Goal: Information Seeking & Learning: Learn about a topic

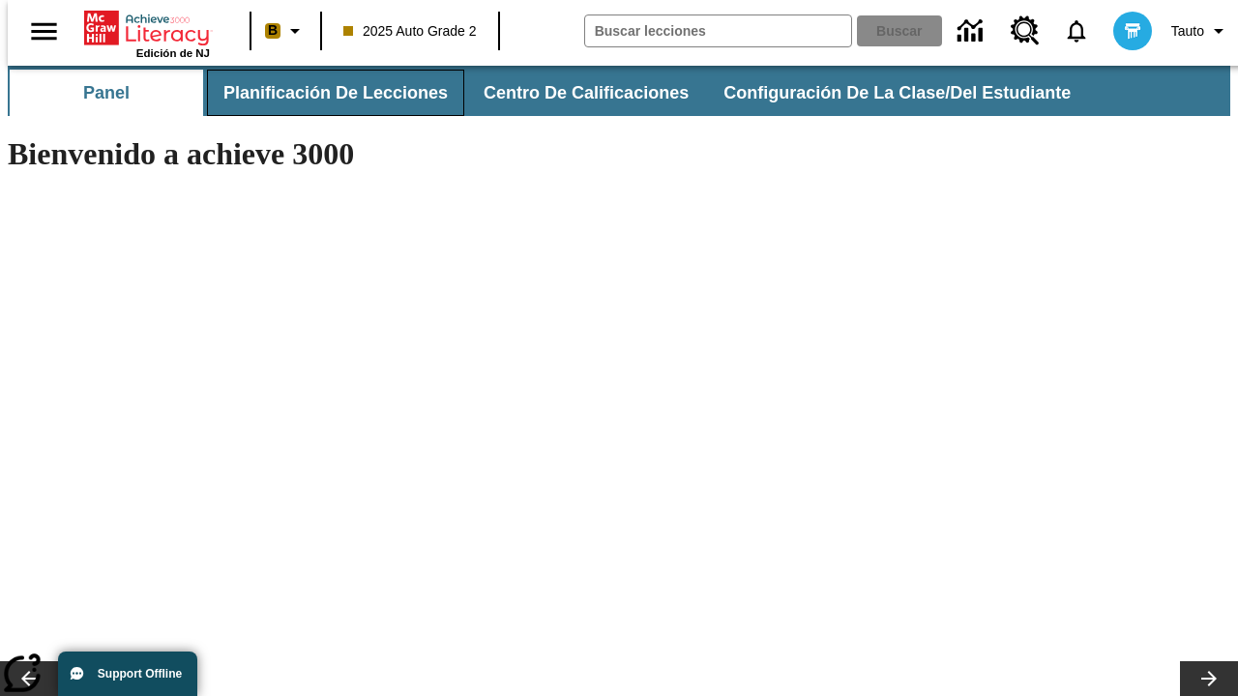
click at [324, 93] on button "Planificación de lecciones" at bounding box center [335, 93] width 257 height 46
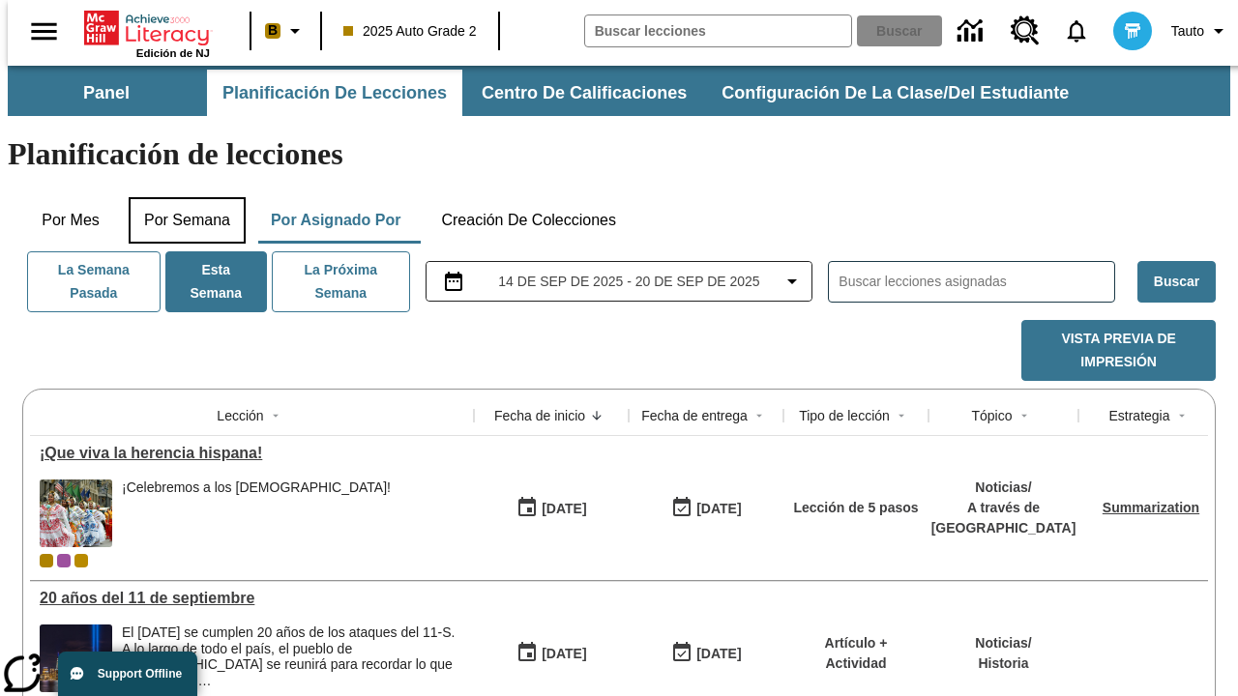
click at [181, 197] on button "Por semana" at bounding box center [187, 220] width 117 height 46
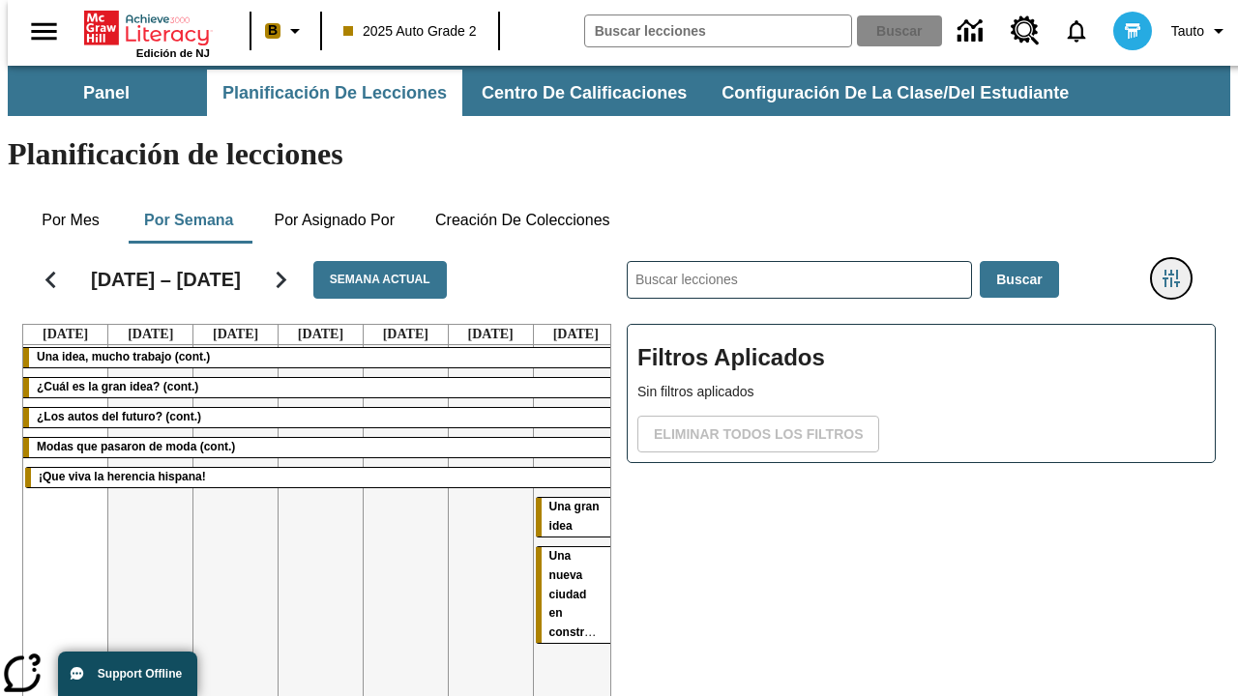
click at [1178, 270] on icon "Menú lateral de filtros" at bounding box center [1171, 278] width 17 height 17
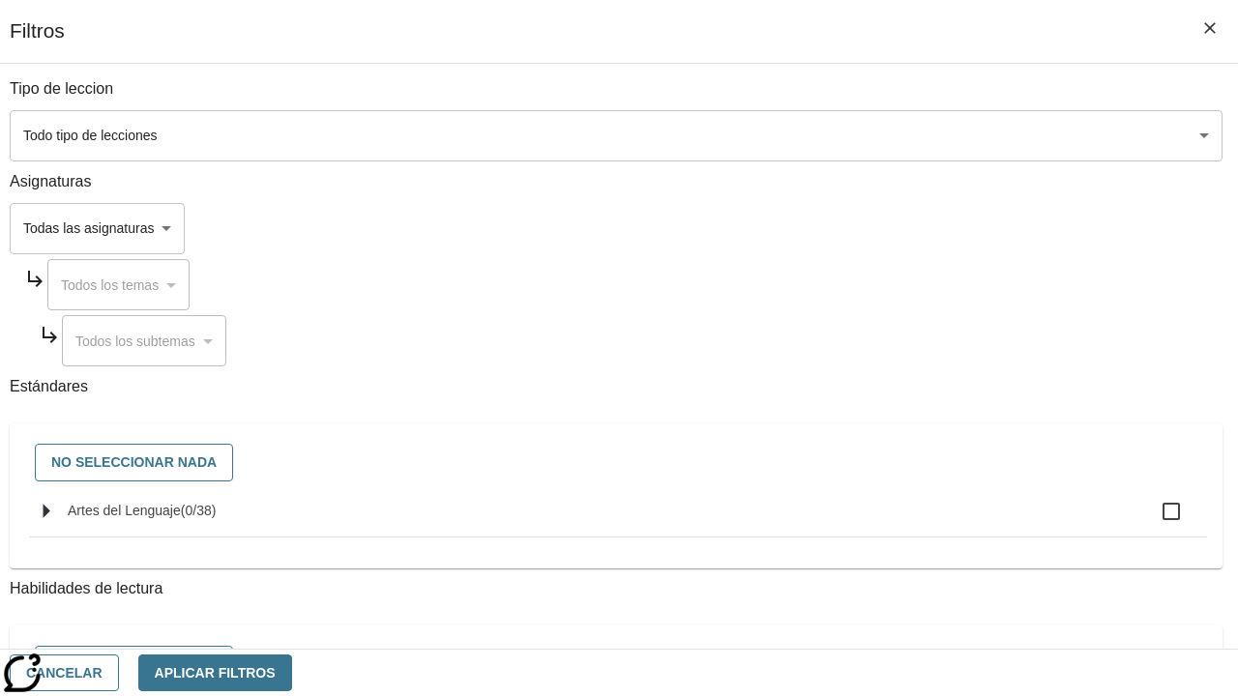
click at [853, 135] on body "[MEDICAL_DATA] al contenido principal Edición de NJ B 2025 Auto Grade 2 Buscar …" at bounding box center [619, 479] width 1222 height 827
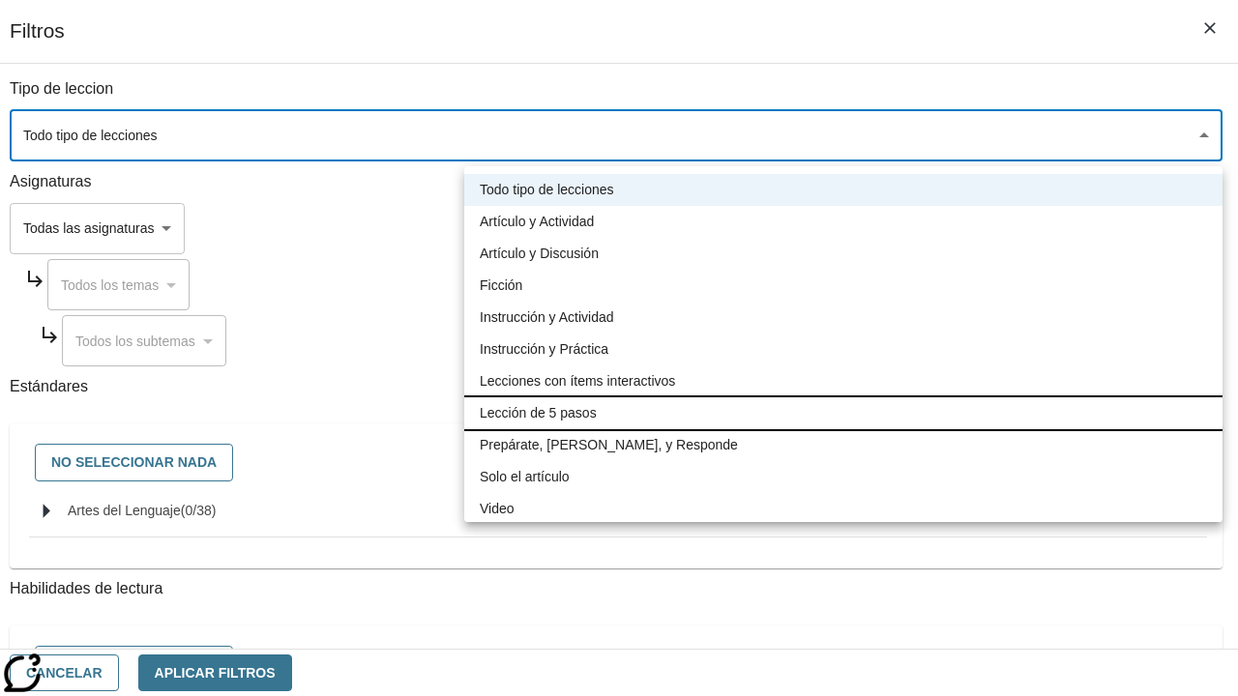
click at [843, 413] on li "Lección de 5 pasos" at bounding box center [843, 413] width 758 height 32
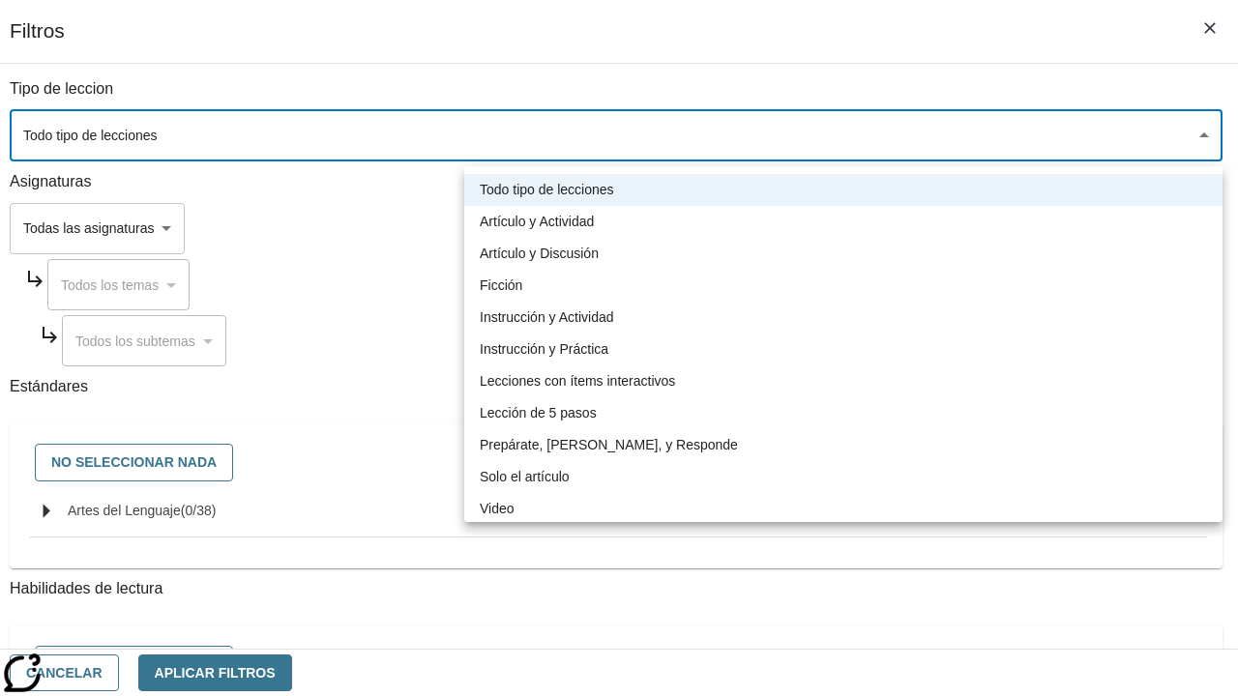
type input "1"
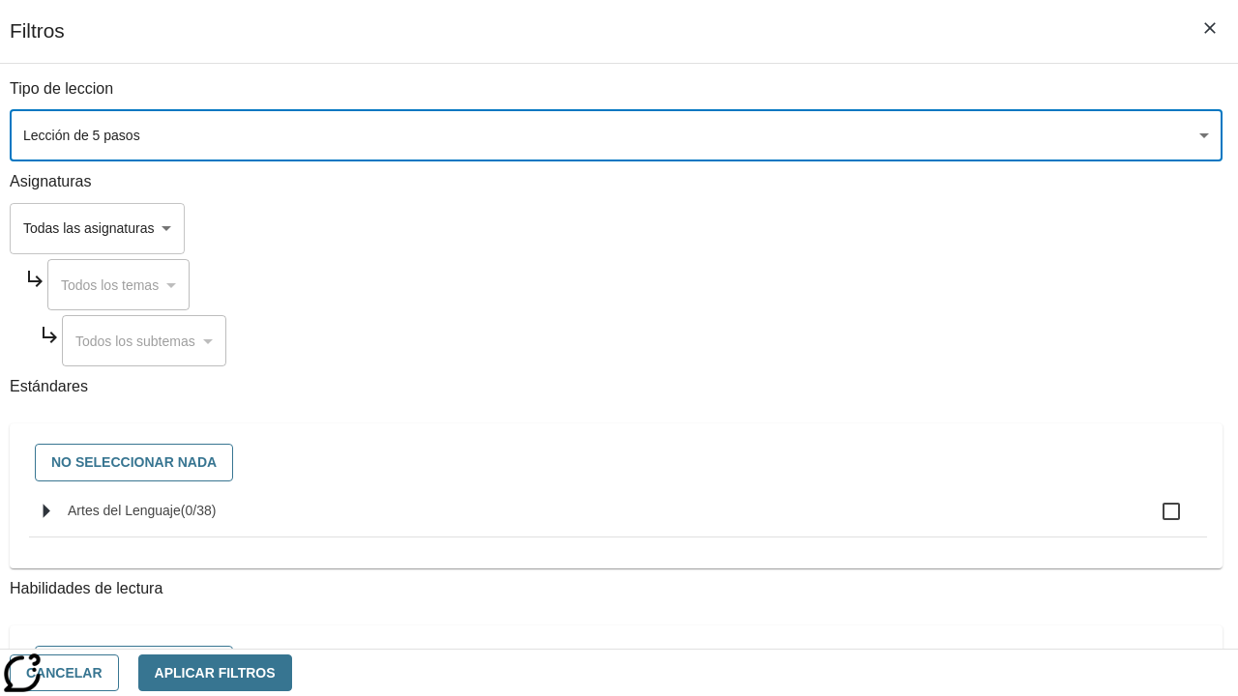
scroll to position [906, 0]
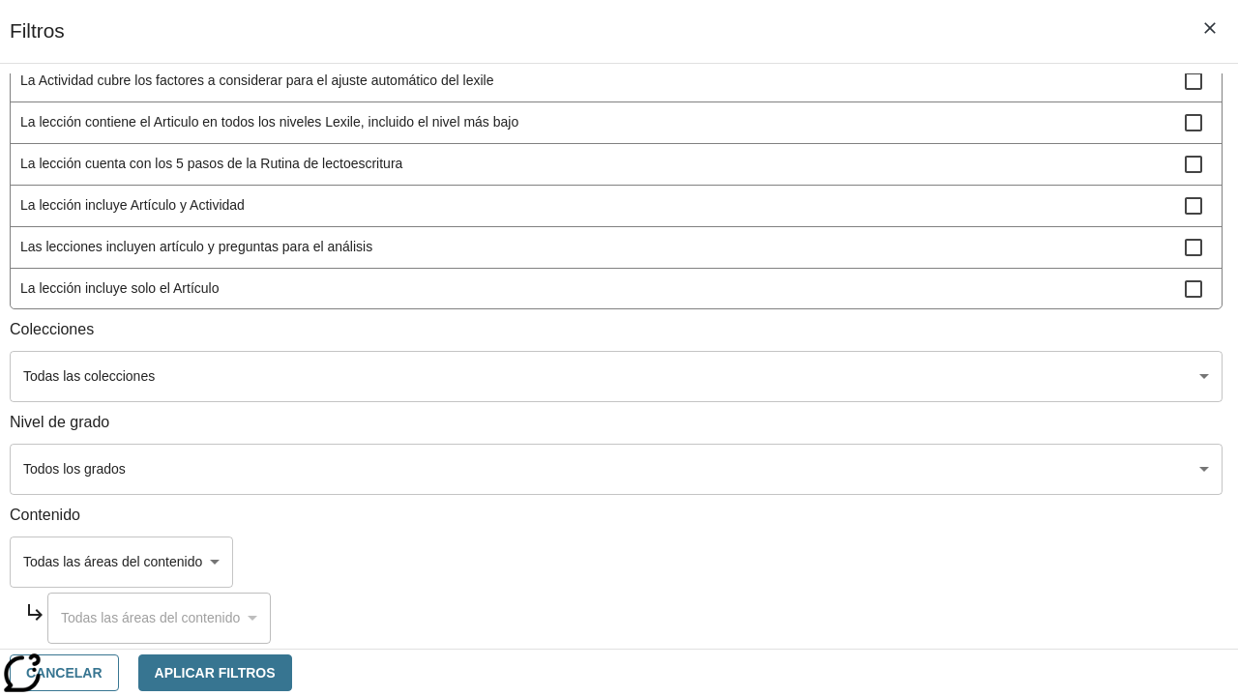
click at [853, 469] on body "[MEDICAL_DATA] al contenido principal Edición de NJ B 2025 Auto Grade 2 Buscar …" at bounding box center [619, 479] width 1222 height 827
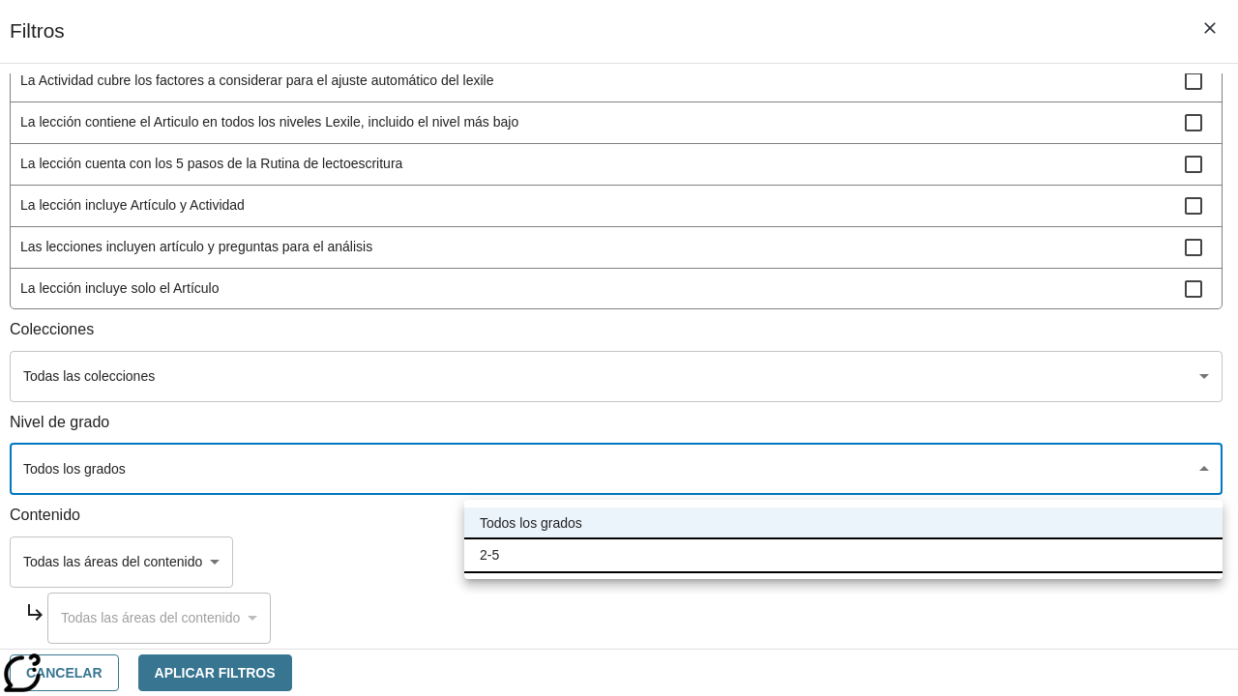
click at [843, 555] on li "2-5" at bounding box center [843, 556] width 758 height 32
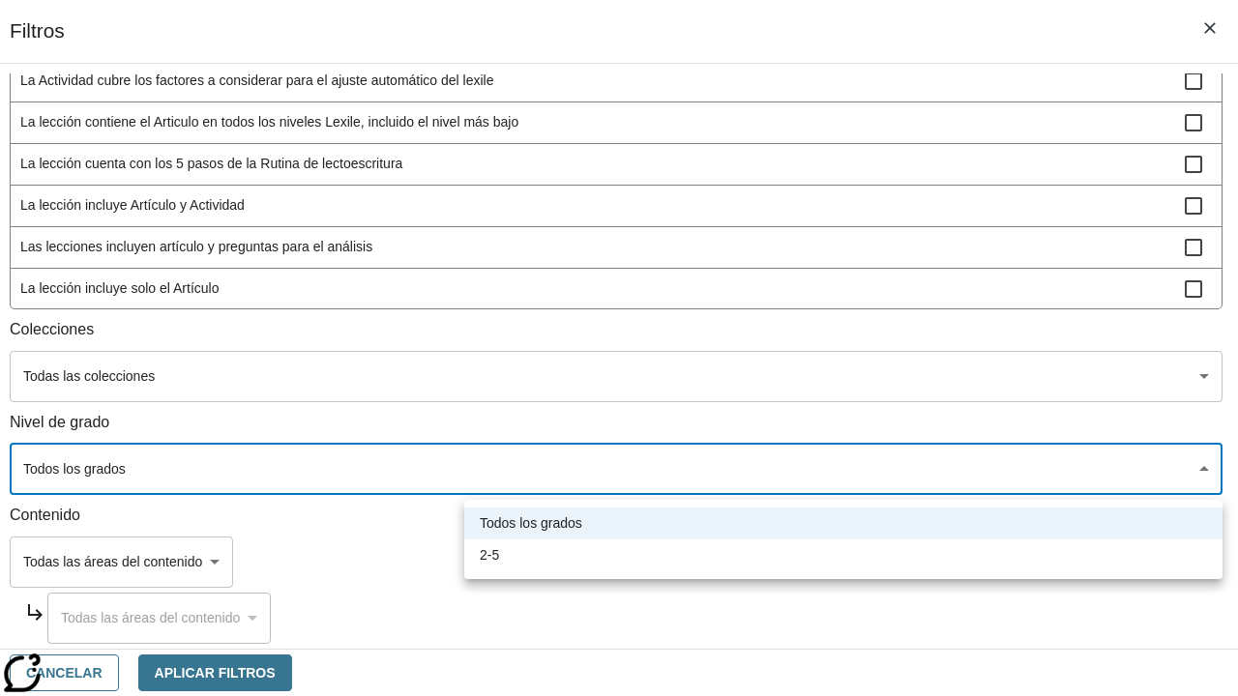
type input "1"
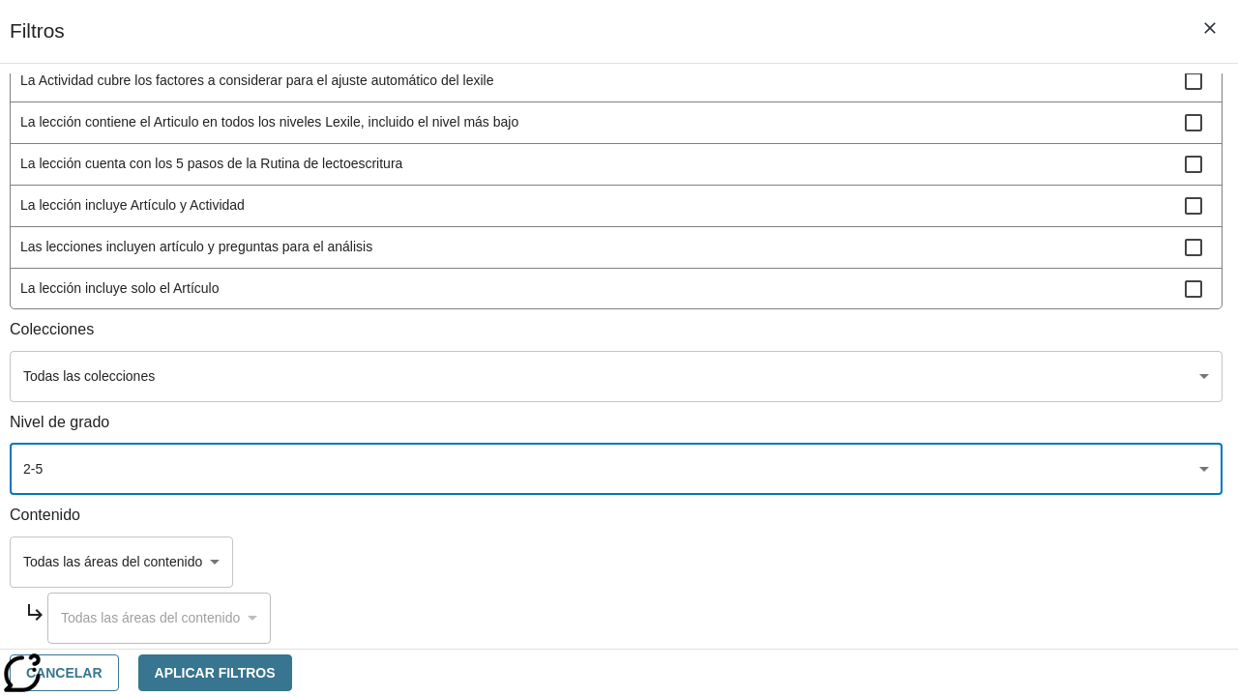
click at [853, 340] on span "La lección incluye video" at bounding box center [602, 330] width 1164 height 20
checkbox input "true"
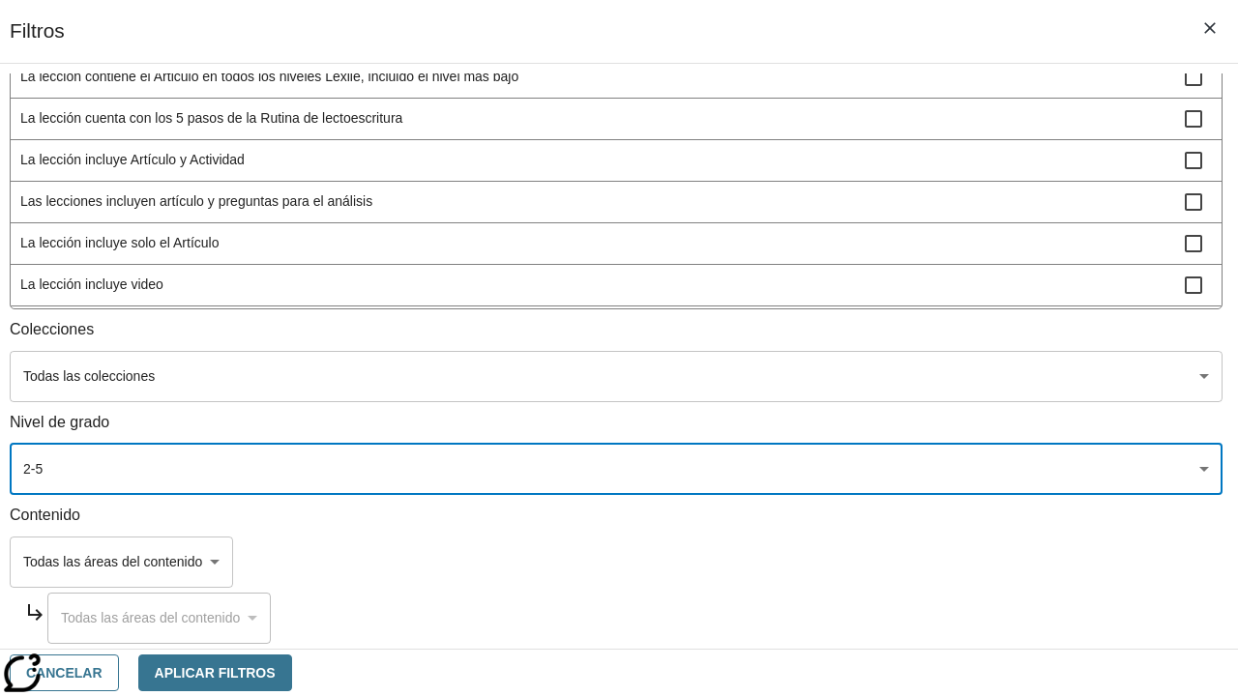
scroll to position [566, 0]
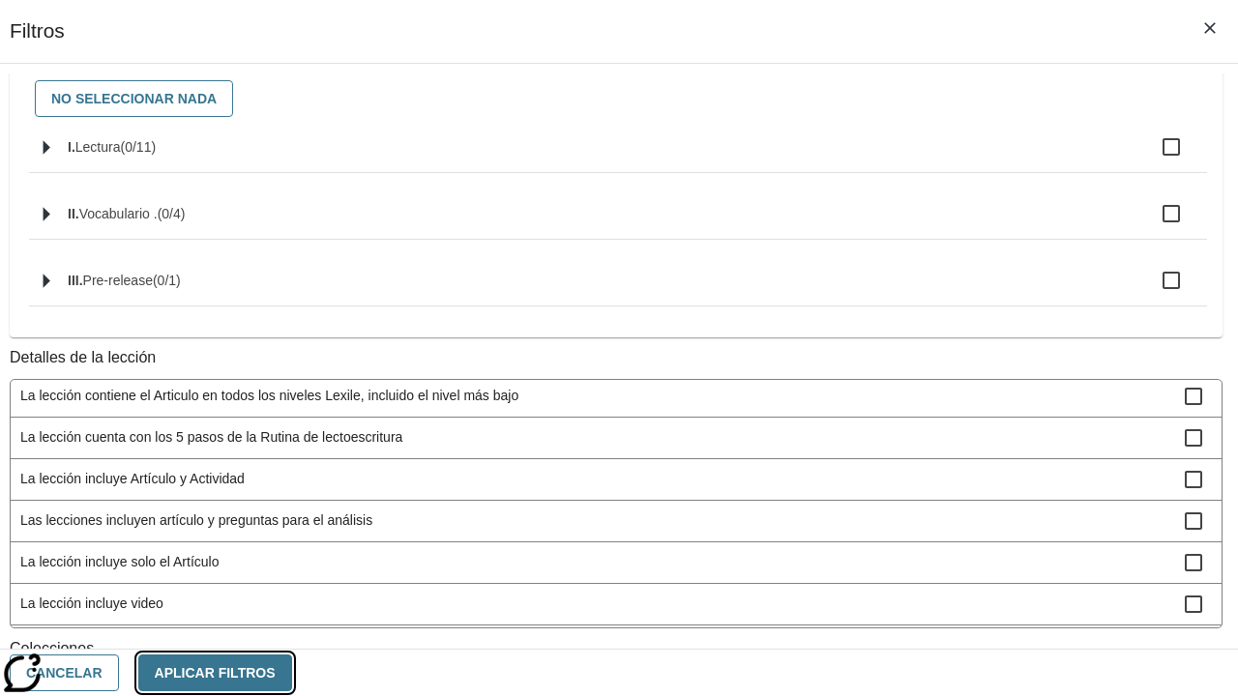
click at [292, 672] on button "Aplicar Filtros" at bounding box center [215, 674] width 154 height 38
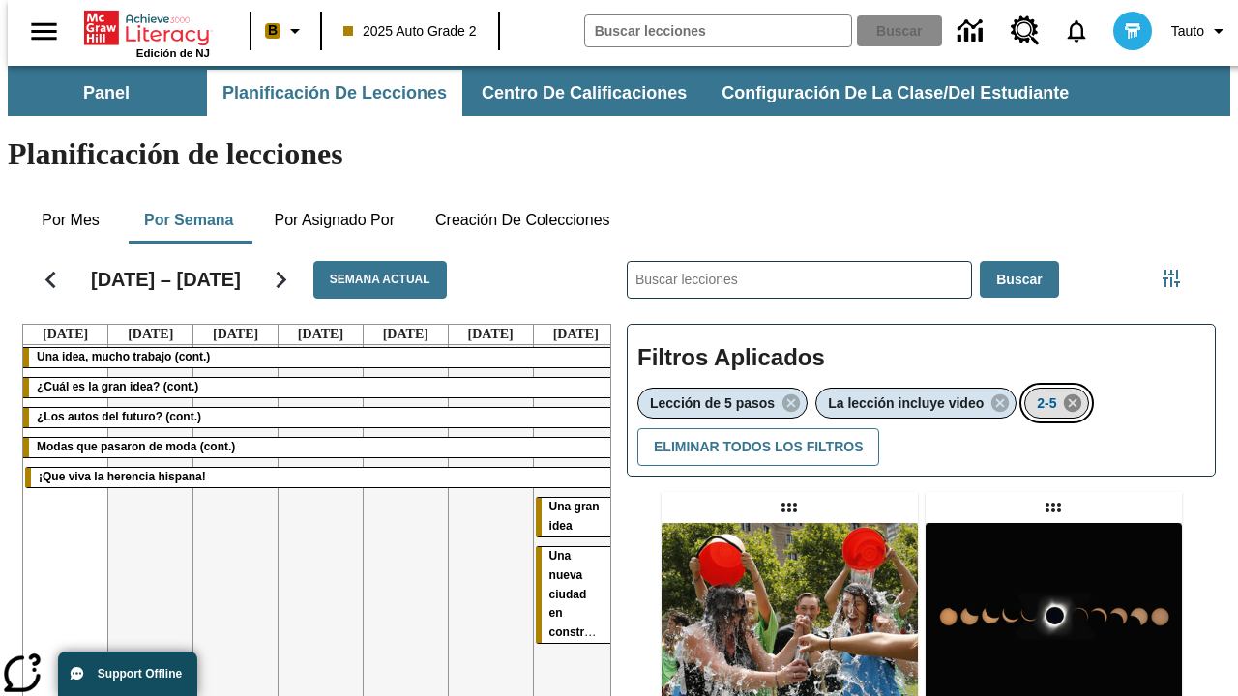
click at [1075, 393] on icon "Eliminar 2-5 el ítem seleccionado del filtro" at bounding box center [1072, 403] width 21 height 21
click at [1178, 270] on icon "Menú lateral de filtros" at bounding box center [1171, 278] width 17 height 17
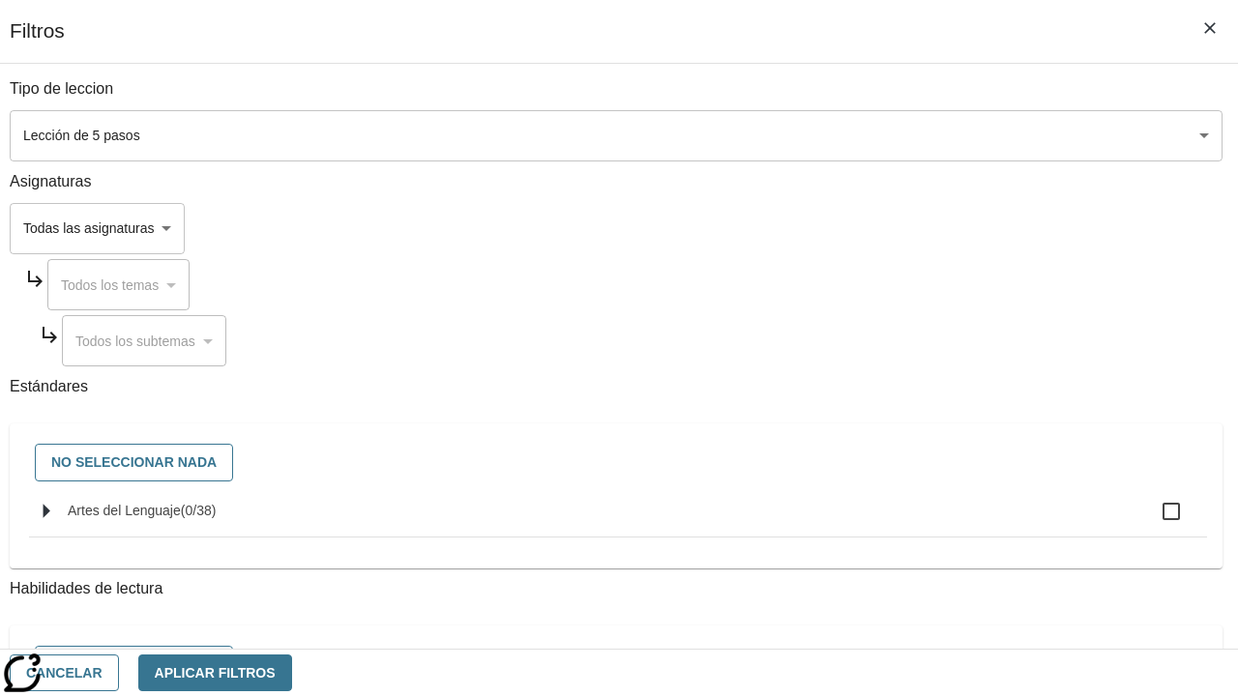
click at [181, 518] on span "Artes del Lenguaje" at bounding box center [124, 510] width 113 height 15
click at [1151, 521] on input "Artes del Lenguaje ( 0 / 38 )" at bounding box center [1171, 511] width 41 height 41
checkbox input "true"
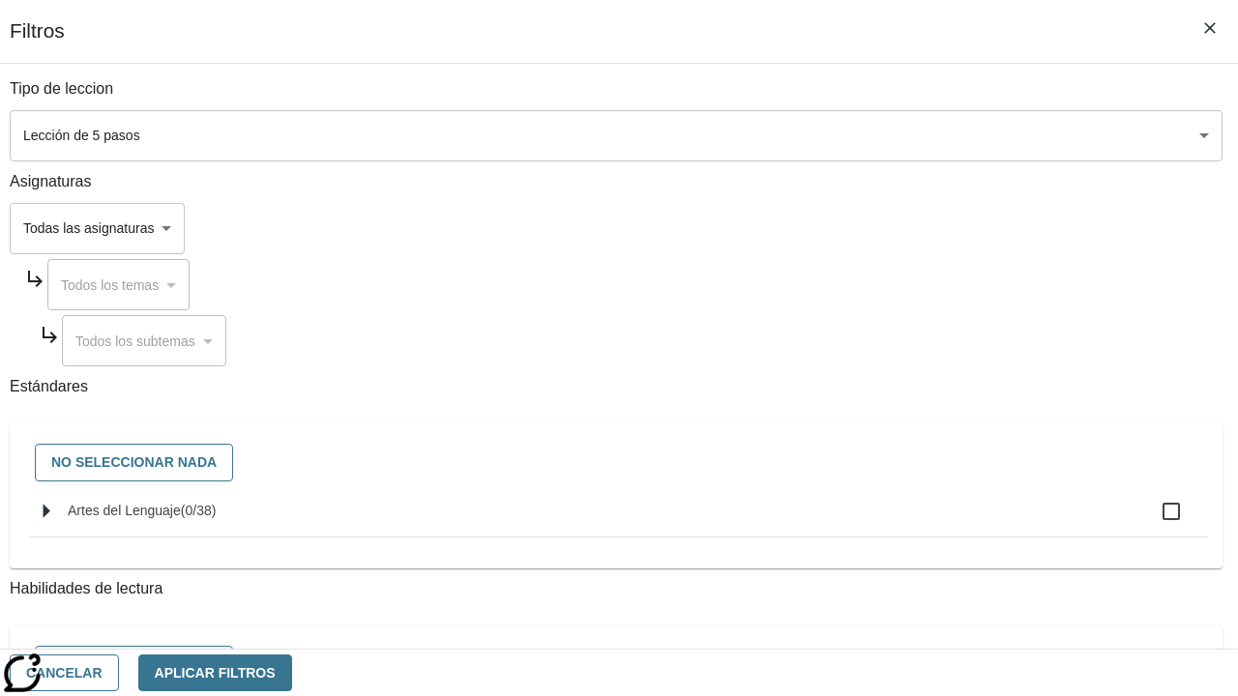
checkbox input "true"
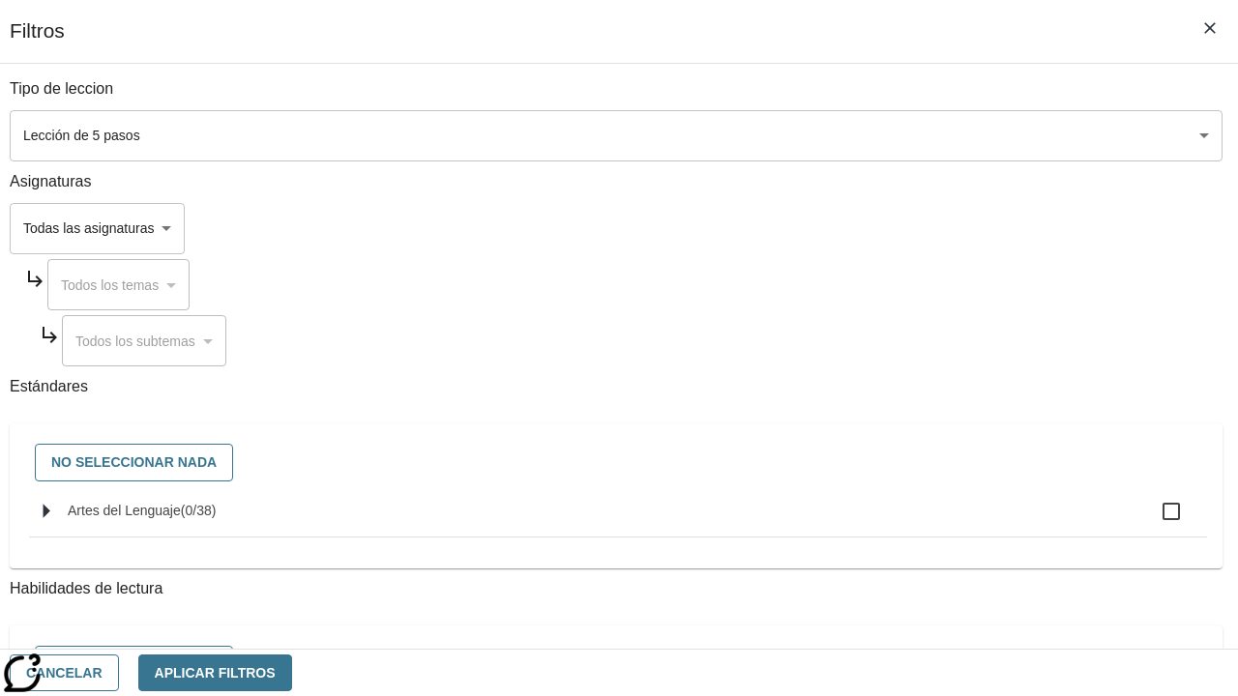
checkbox input "true"
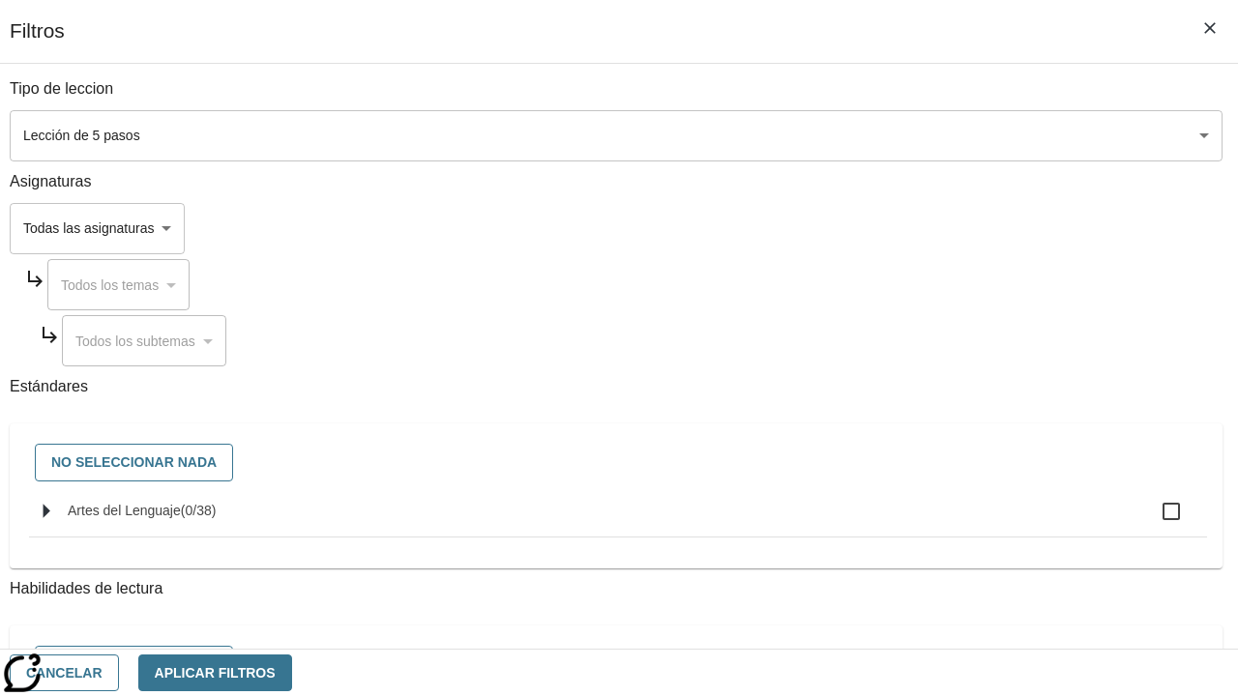
checkbox input "true"
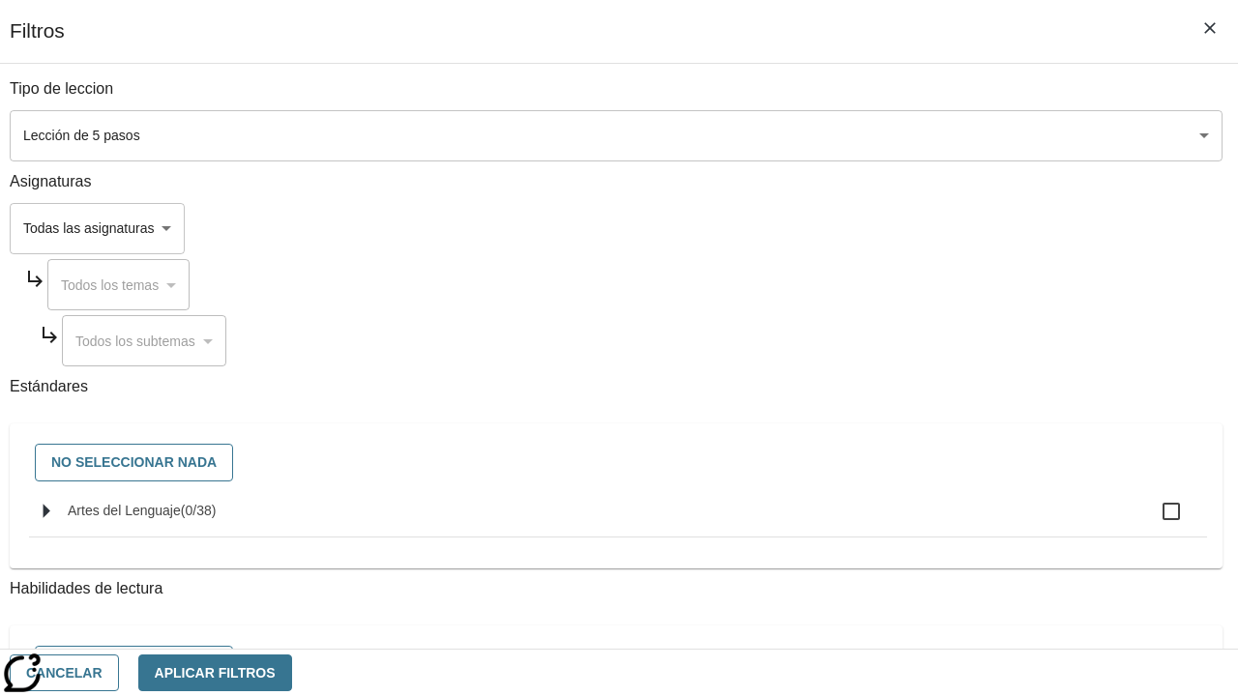
checkbox input "true"
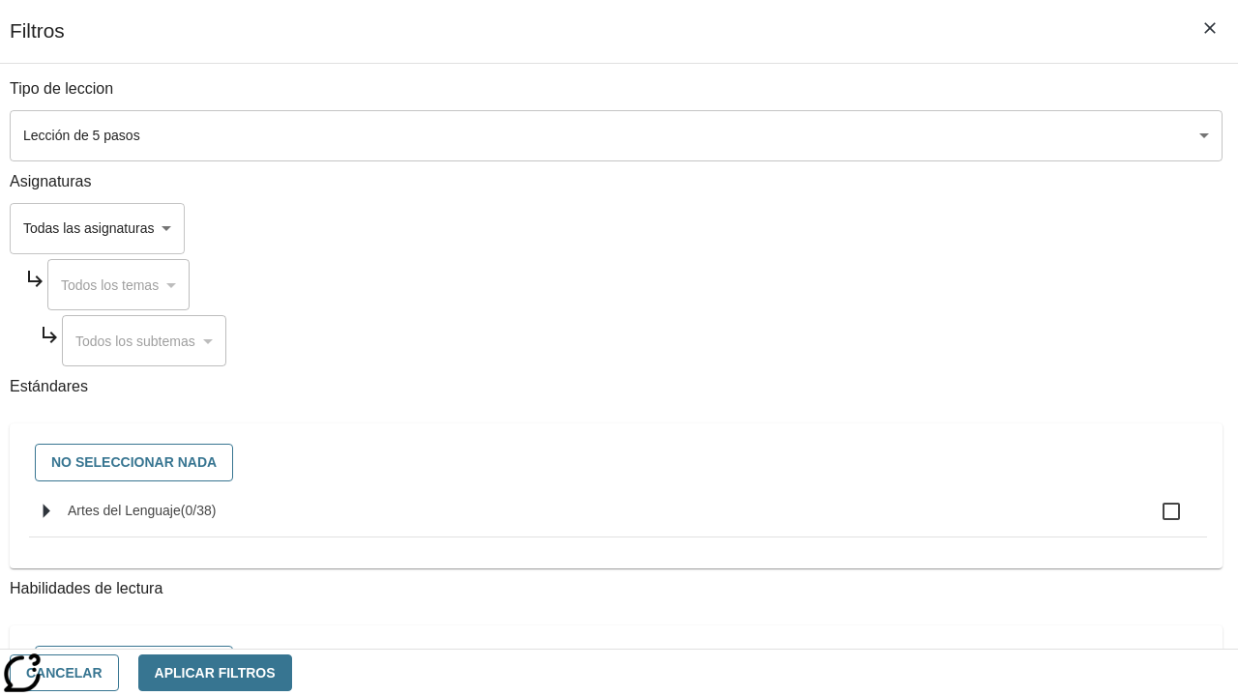
checkbox input "true"
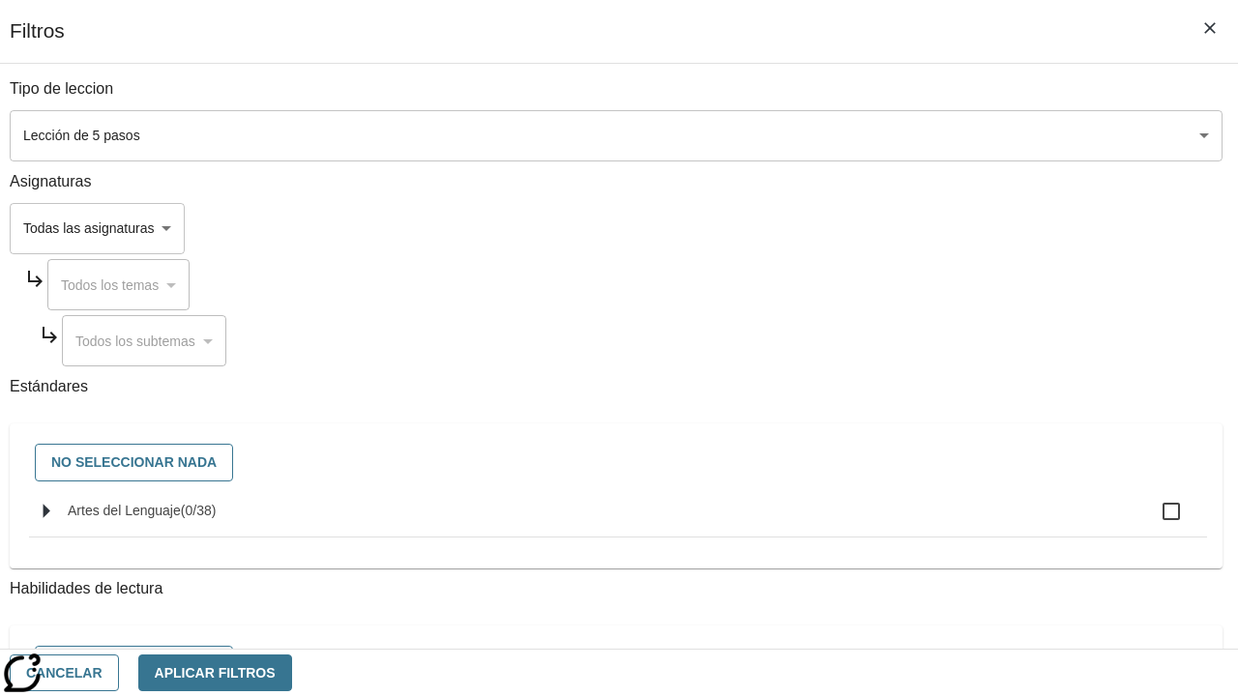
checkbox input "true"
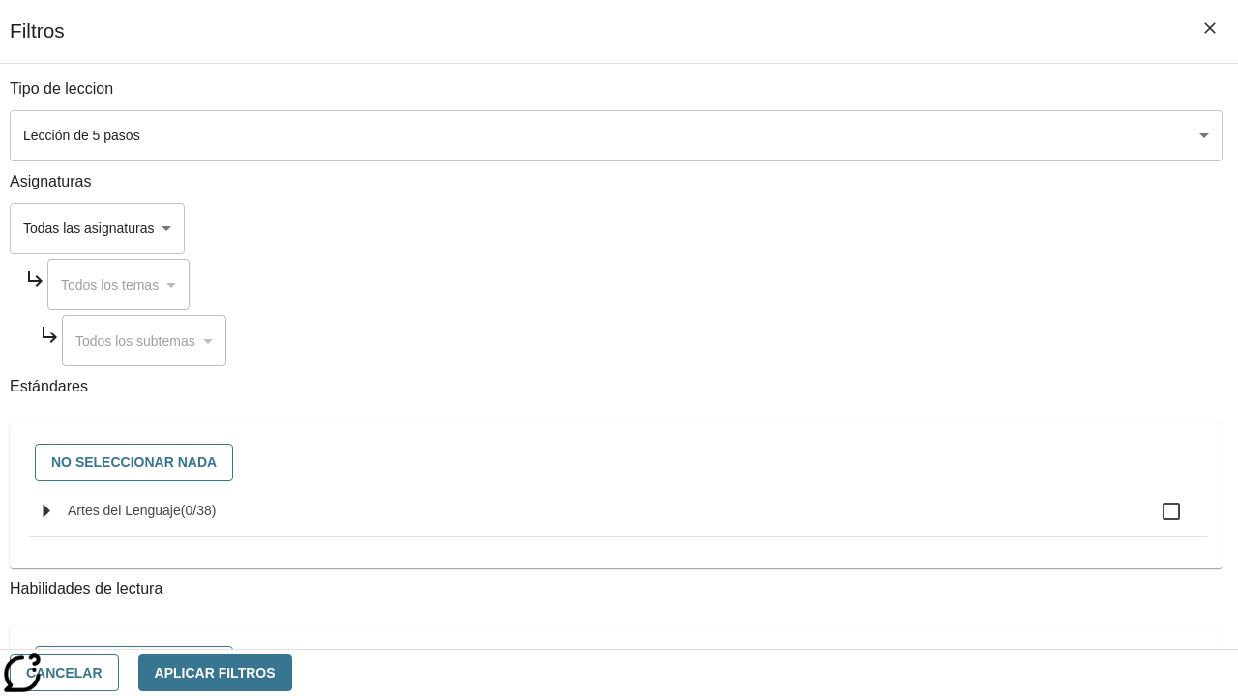
checkbox input "true"
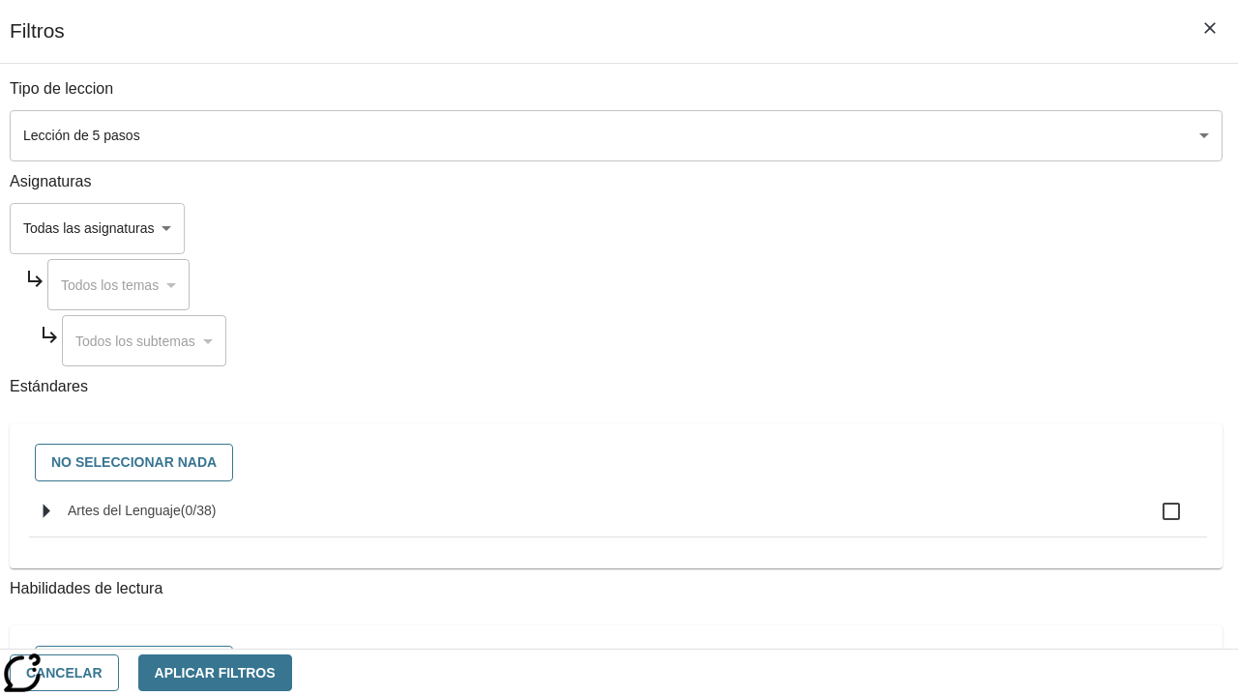
checkbox input "true"
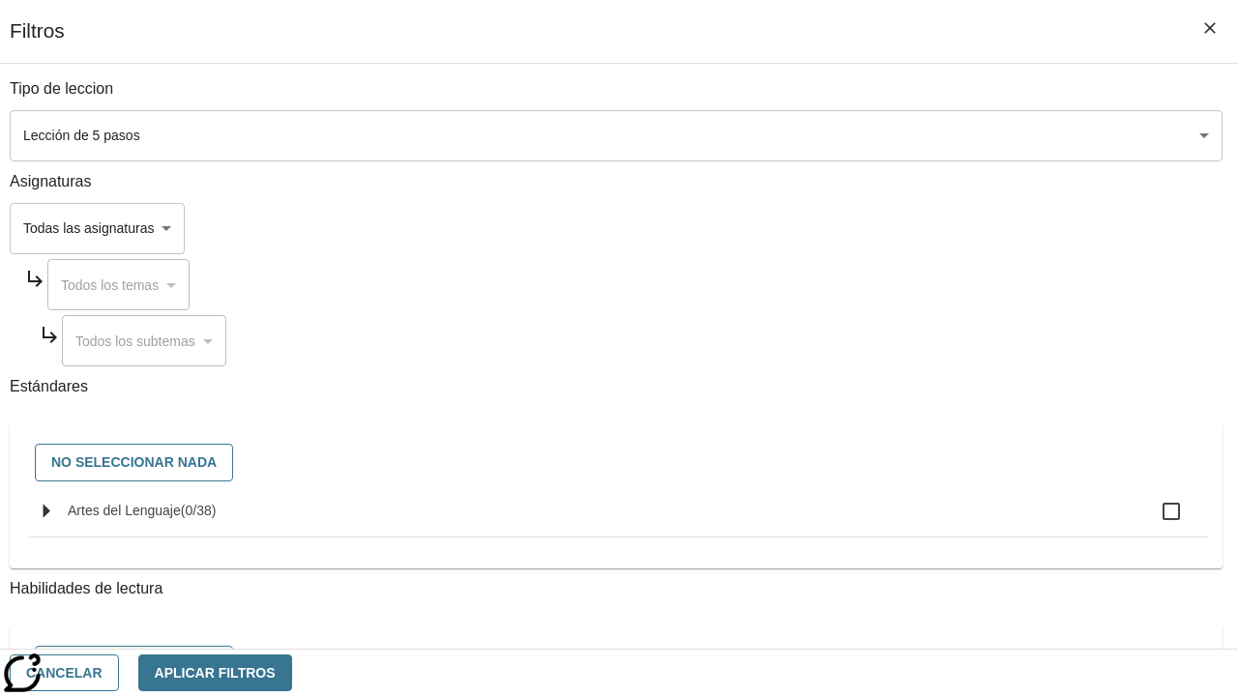
checkbox input "true"
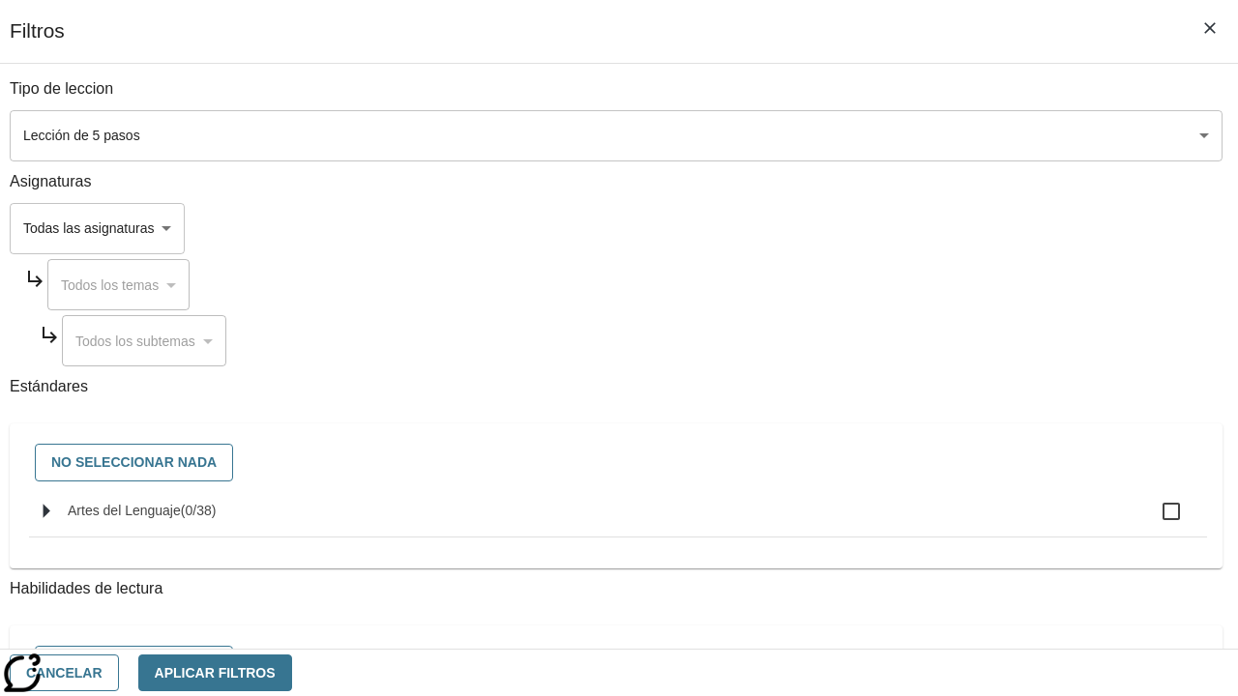
checkbox input "true"
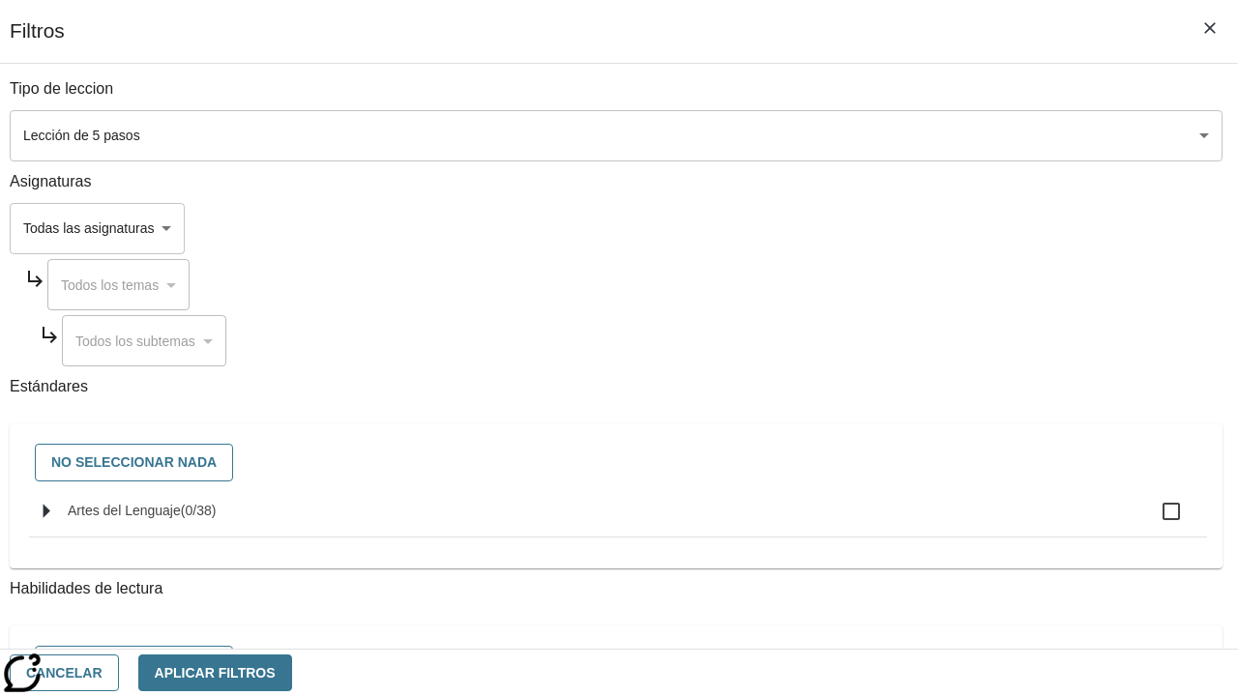
checkbox input "true"
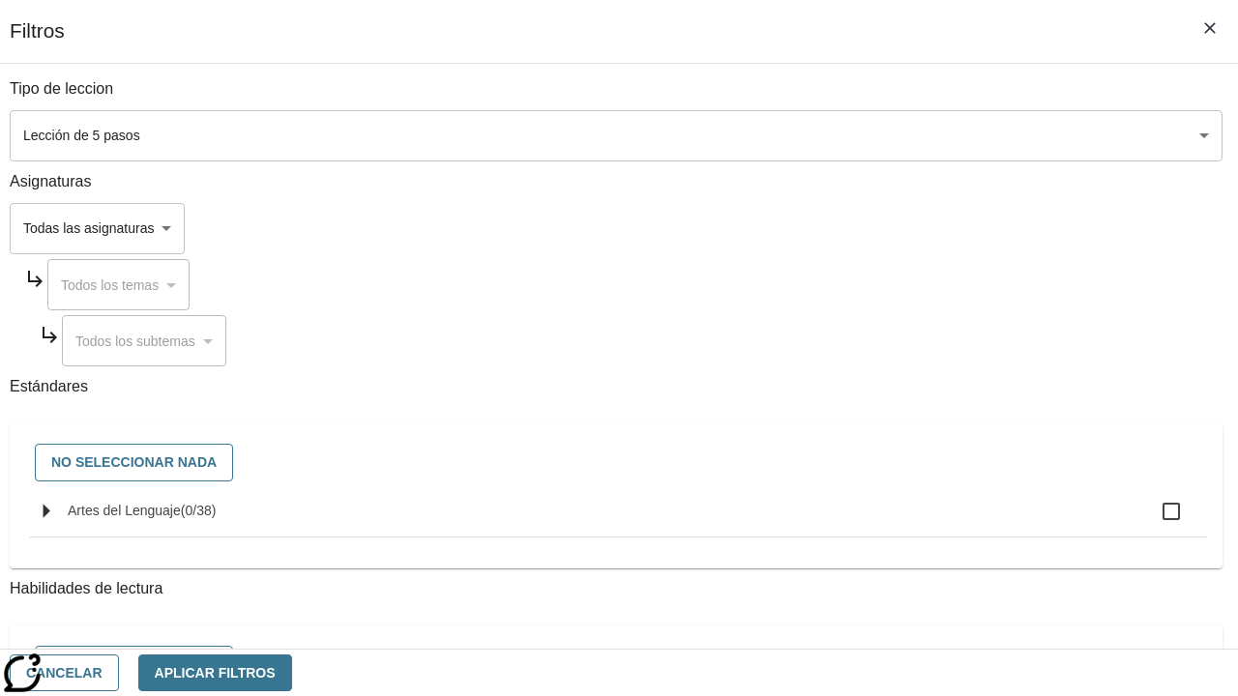
checkbox input "true"
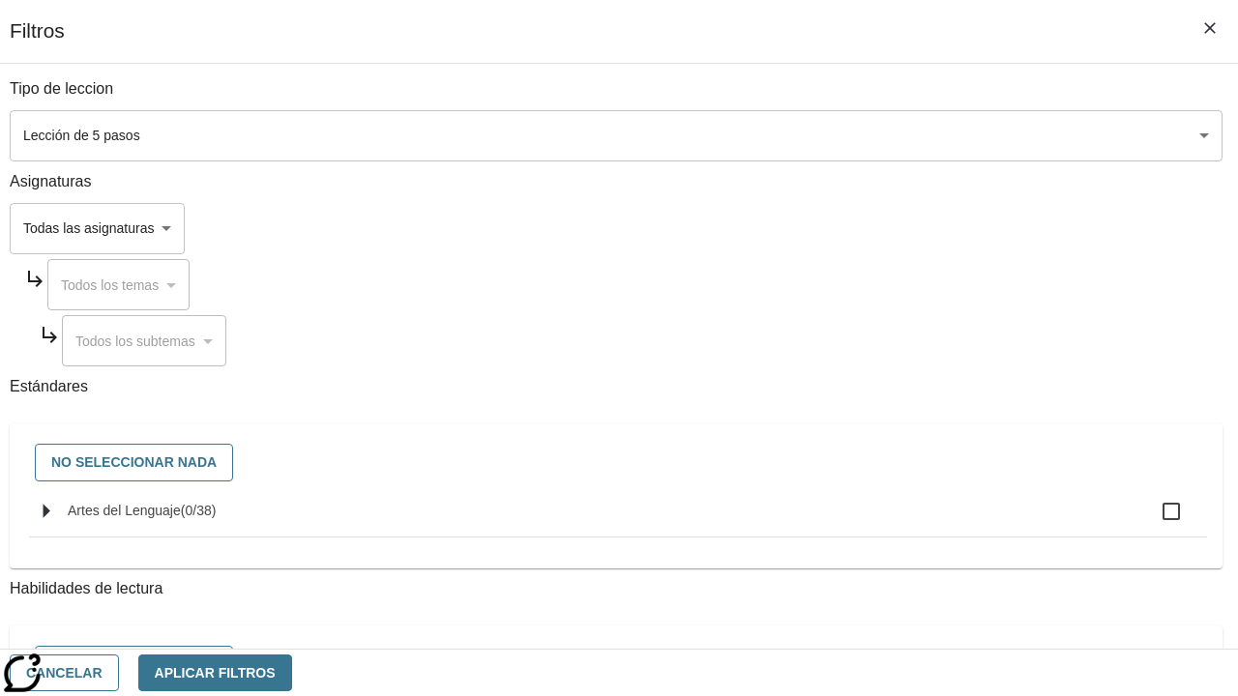
checkbox input "true"
click at [292, 672] on button "Aplicar Filtros" at bounding box center [215, 674] width 154 height 38
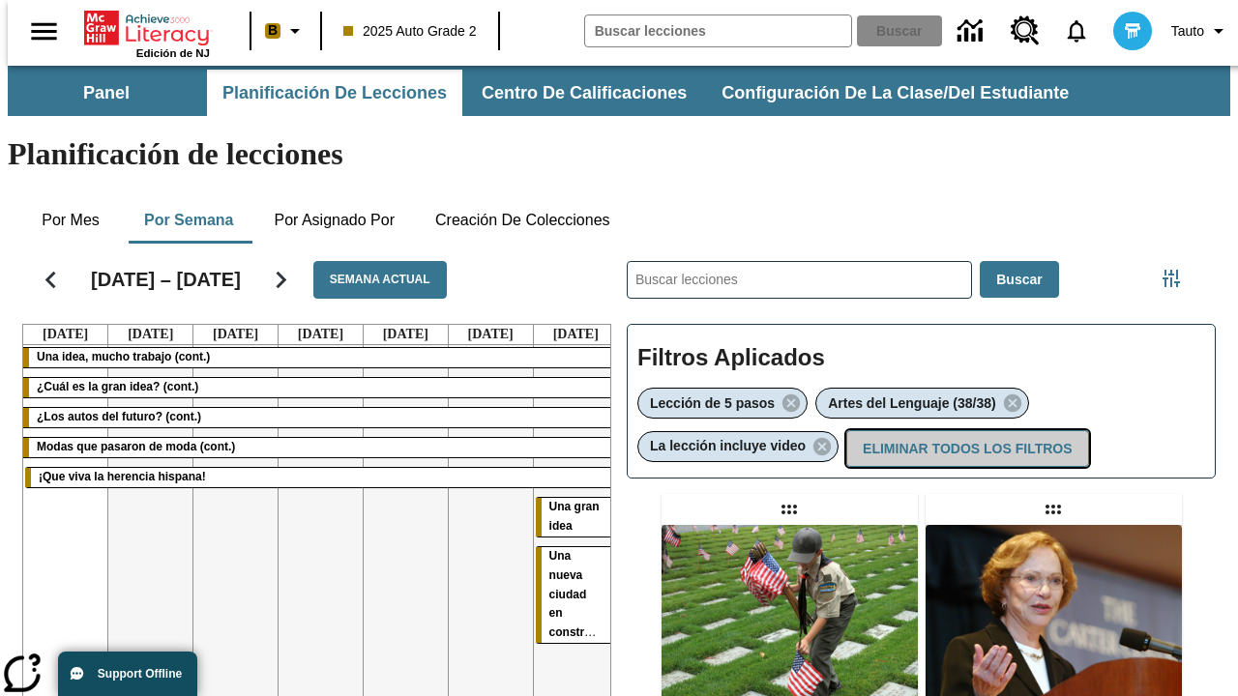
click at [965, 430] on button "Eliminar todos los filtros" at bounding box center [967, 449] width 242 height 38
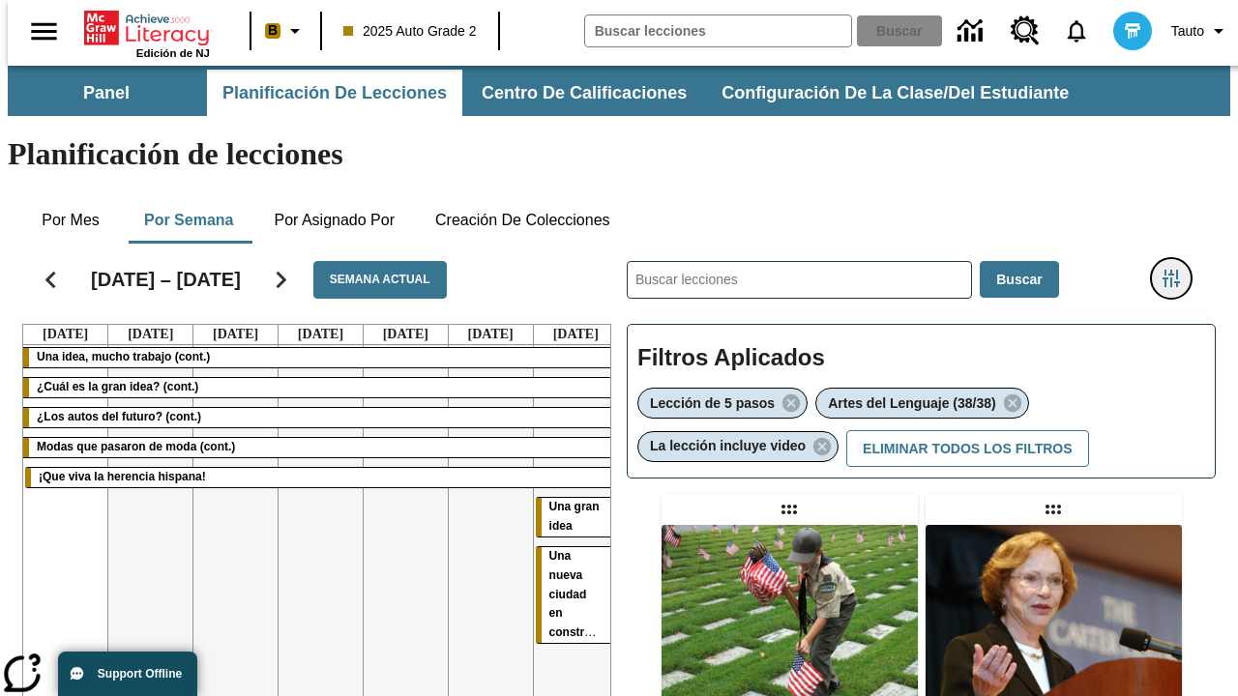
click at [1178, 270] on icon "Menú lateral de filtros" at bounding box center [1171, 278] width 17 height 17
